Goal: Navigation & Orientation: Find specific page/section

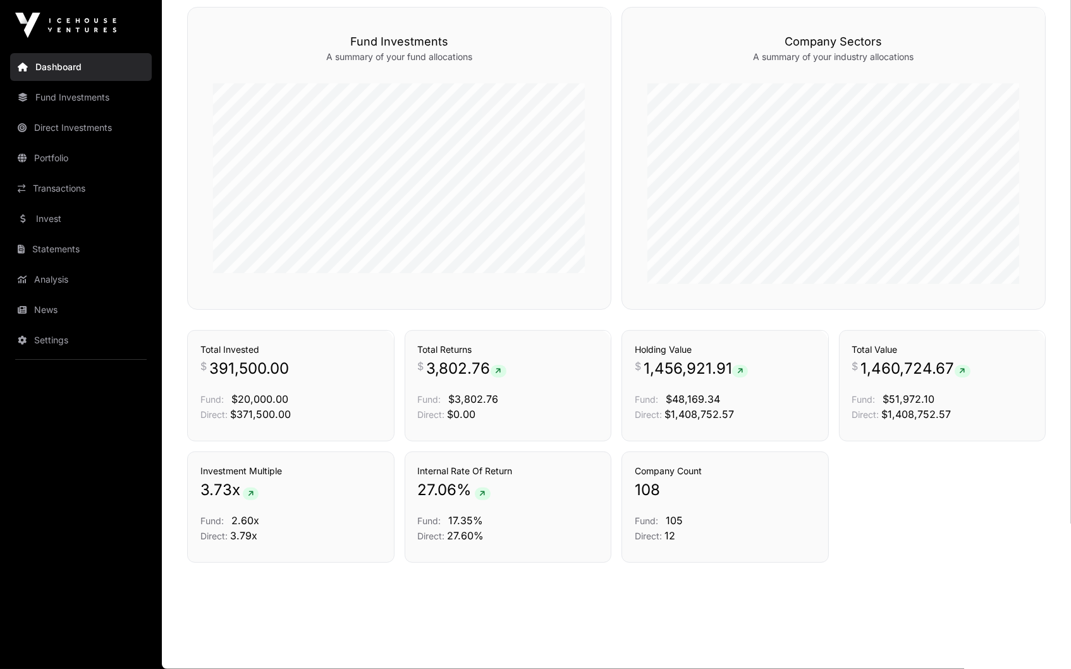
scroll to position [761, 0]
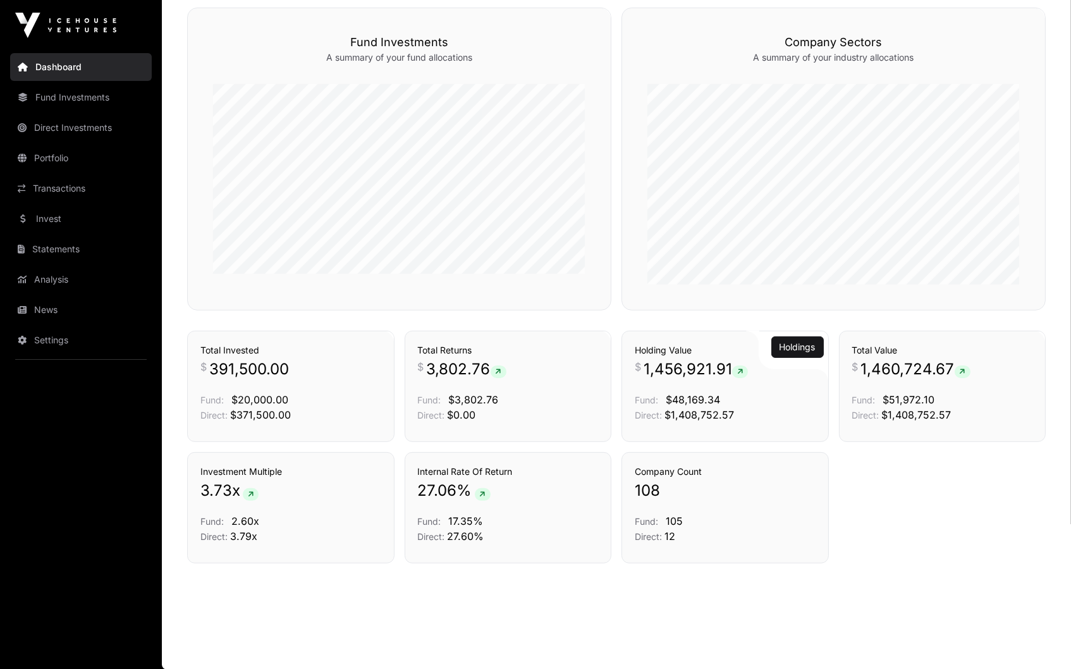
click at [741, 369] on icon at bounding box center [740, 372] width 6 height 8
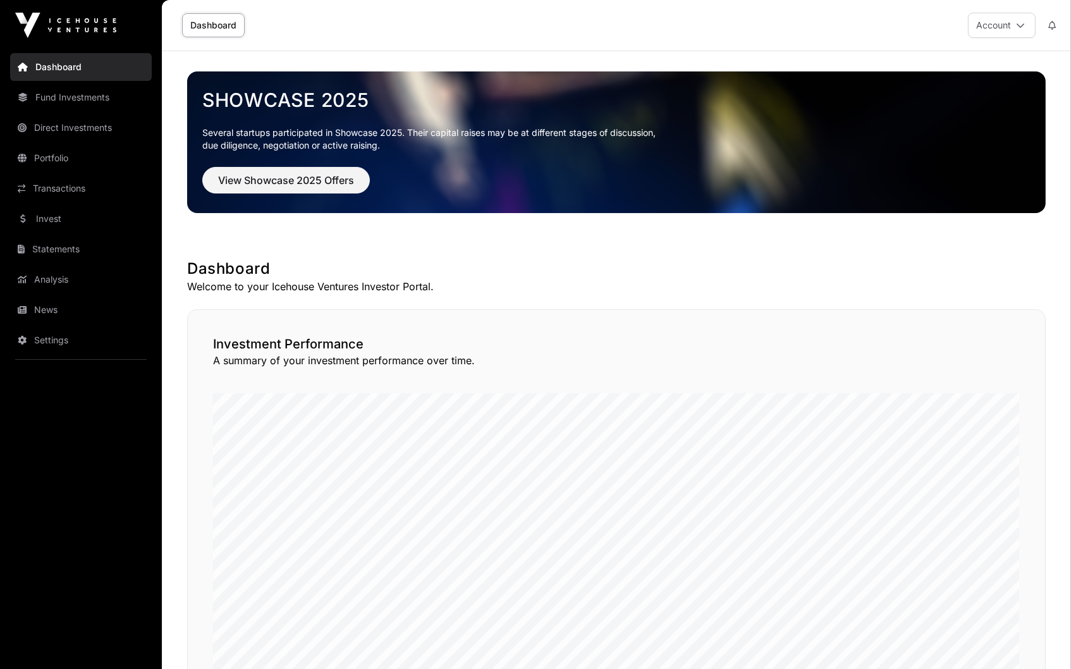
scroll to position [0, 0]
click at [60, 98] on link "Fund Investments" at bounding box center [81, 97] width 142 height 28
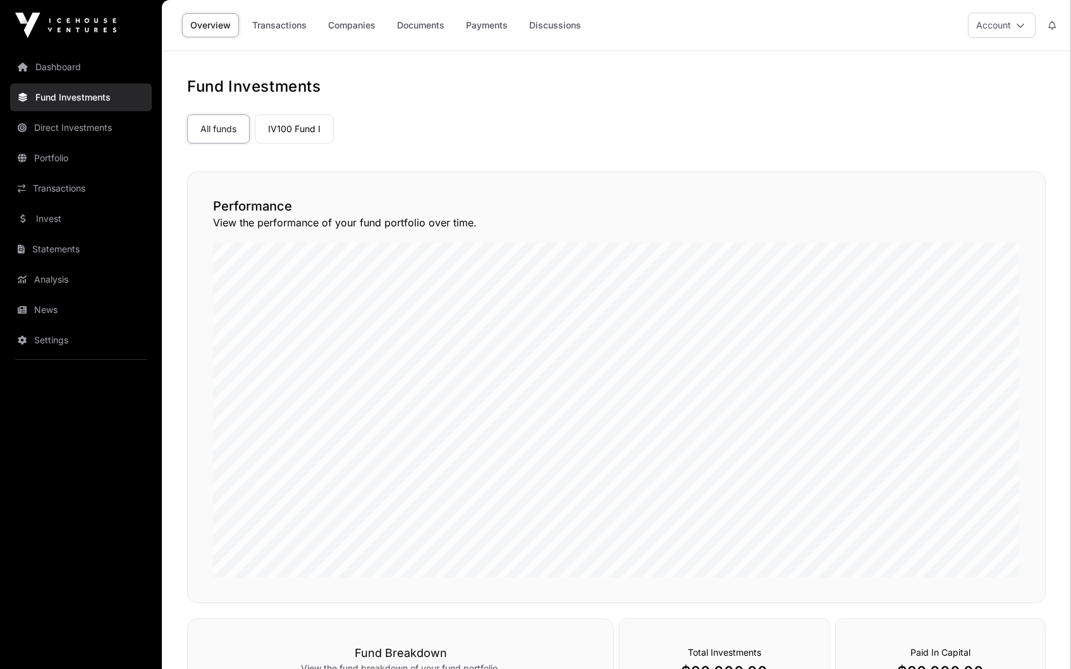
click at [66, 125] on link "Direct Investments" at bounding box center [81, 128] width 142 height 28
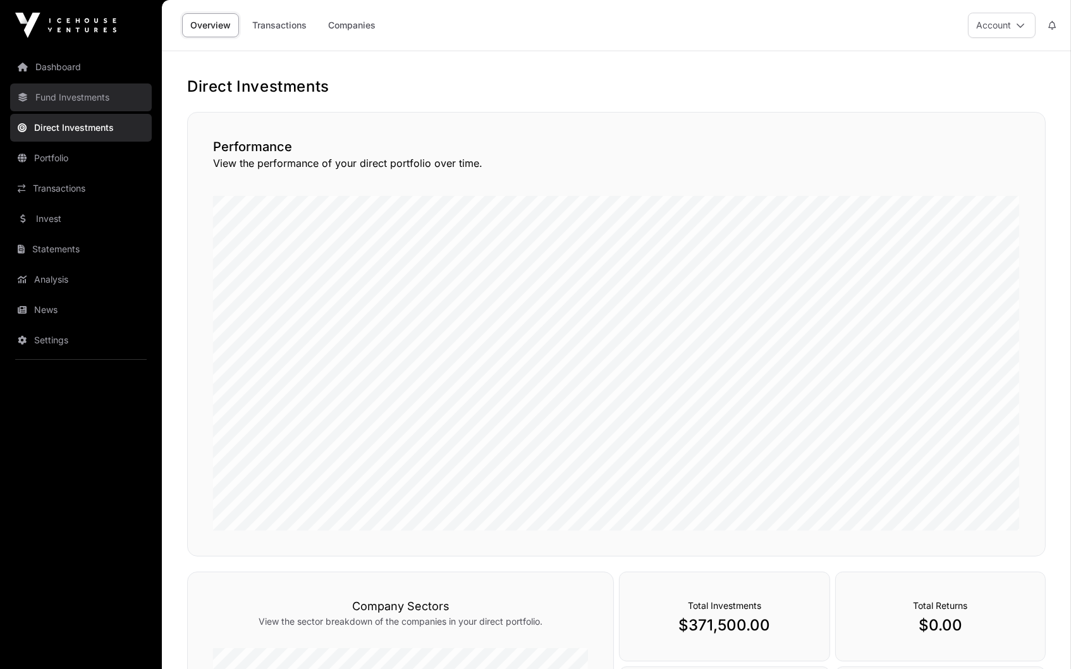
click at [108, 106] on link "Fund Investments" at bounding box center [81, 97] width 142 height 28
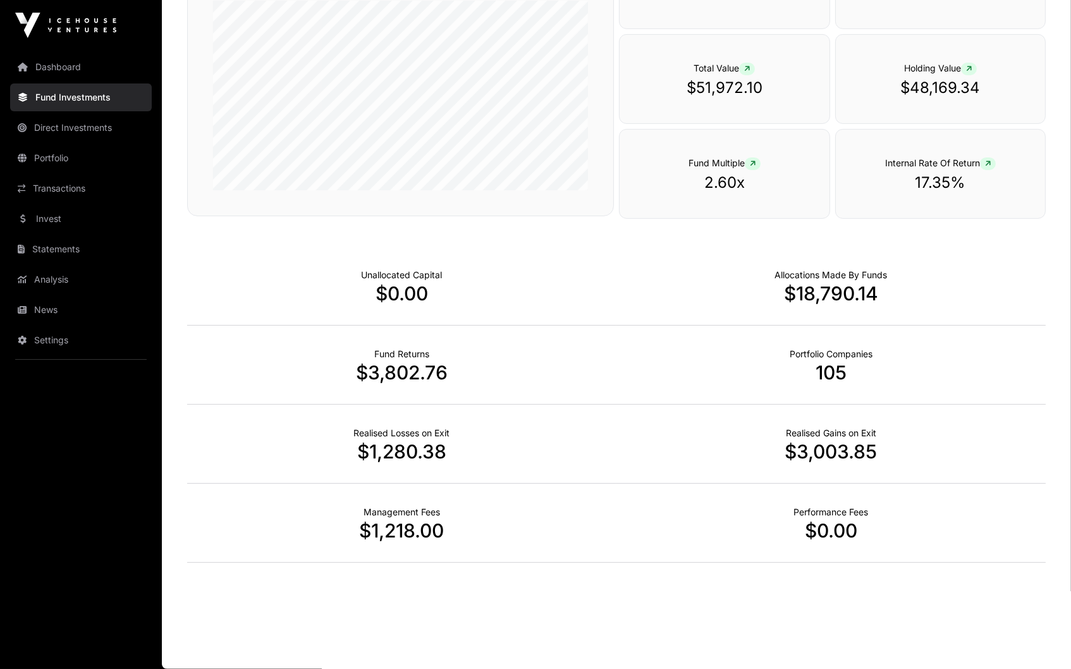
scroll to position [694, 0]
click at [95, 126] on link "Direct Investments" at bounding box center [81, 128] width 142 height 28
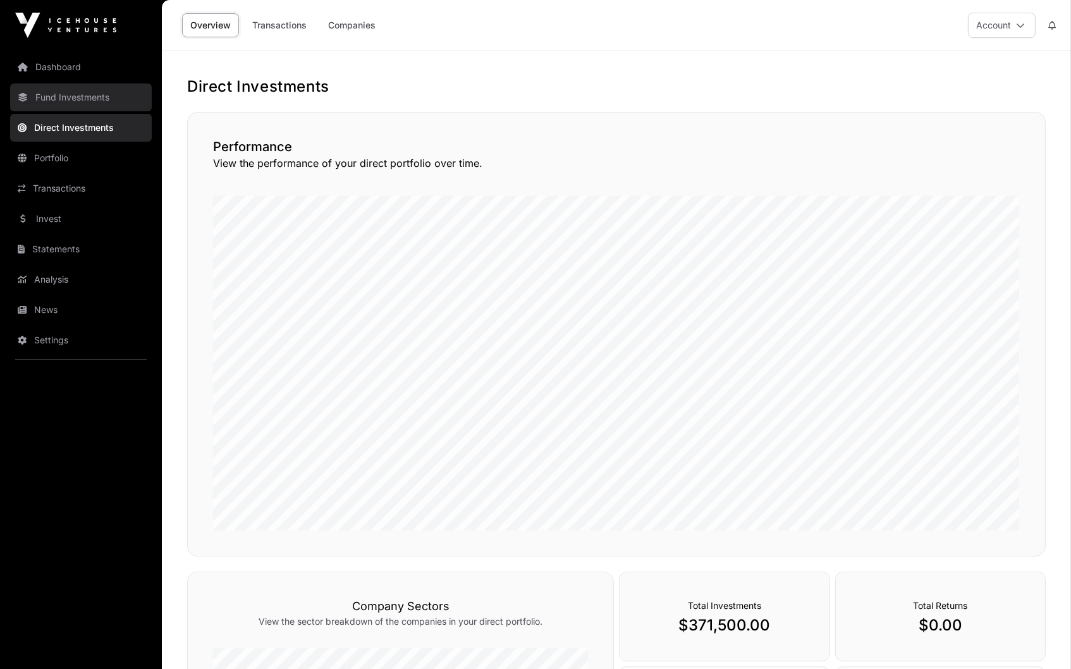
click at [61, 106] on link "Fund Investments" at bounding box center [81, 97] width 142 height 28
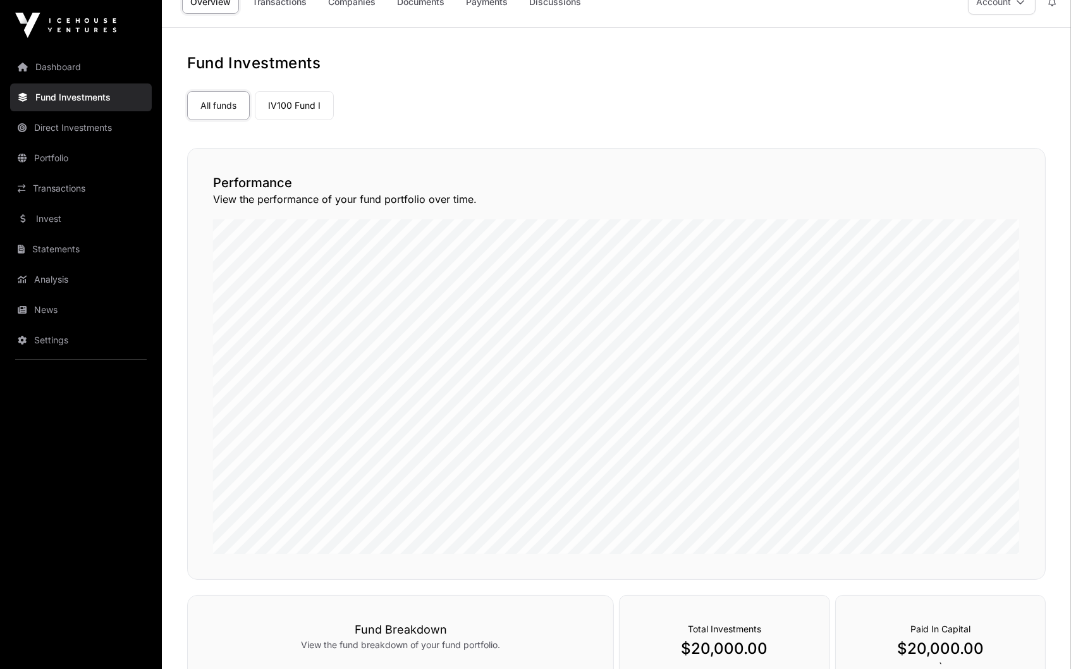
scroll to position [22, 0]
click at [49, 137] on link "Direct Investments" at bounding box center [81, 128] width 142 height 28
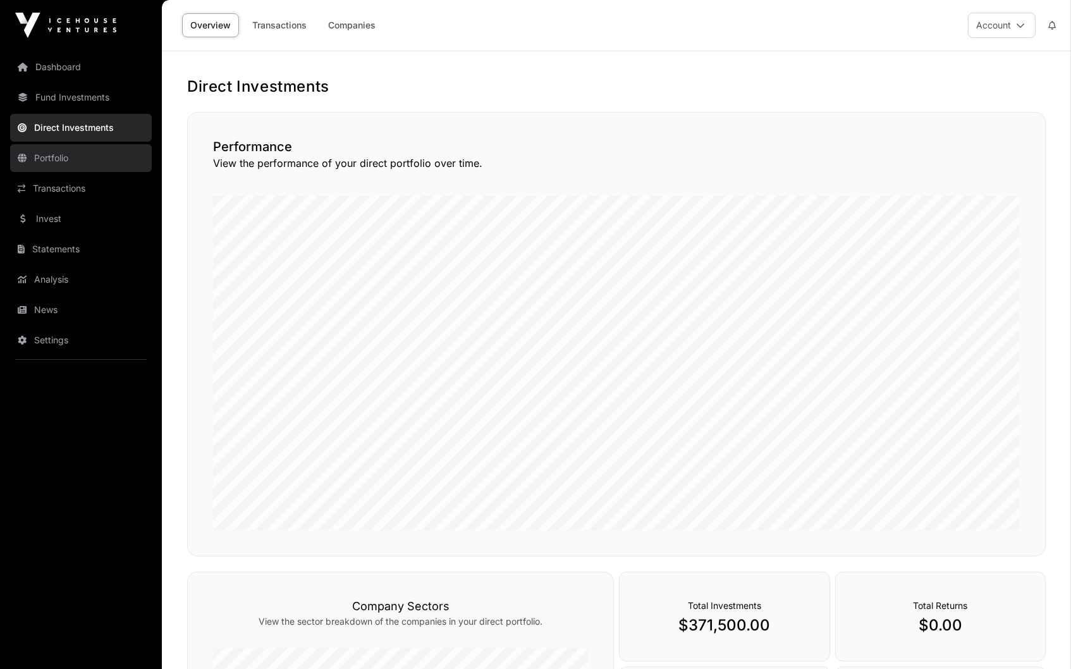
click at [58, 159] on link "Portfolio" at bounding box center [81, 158] width 142 height 28
